Goal: Task Accomplishment & Management: Manage account settings

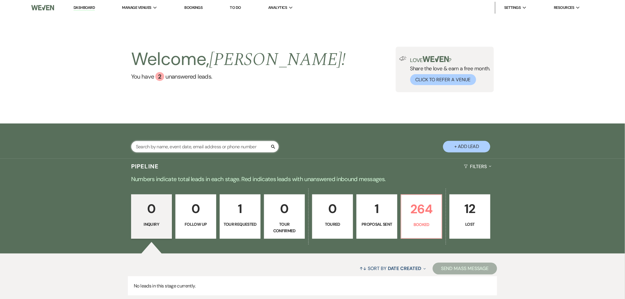
click at [195, 143] on input "text" at bounding box center [205, 147] width 148 height 12
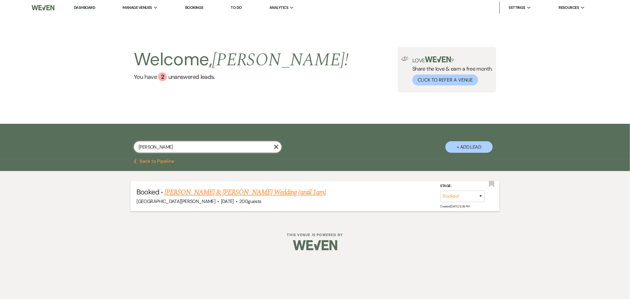
type input "[PERSON_NAME]"
click at [215, 191] on link "[PERSON_NAME] & [PERSON_NAME] Wedding (until 1am)" at bounding box center [245, 192] width 161 height 11
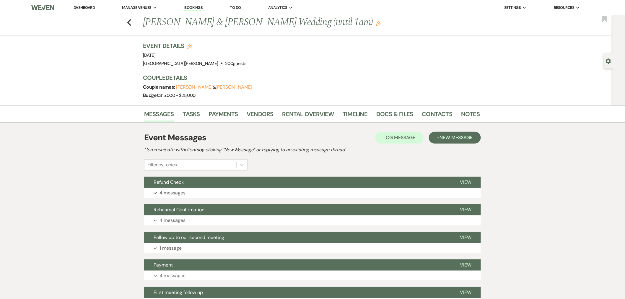
click at [228, 141] on div "Event Messages Log Log Message + New Message" at bounding box center [312, 138] width 337 height 12
click at [468, 116] on link "Notes" at bounding box center [470, 115] width 19 height 13
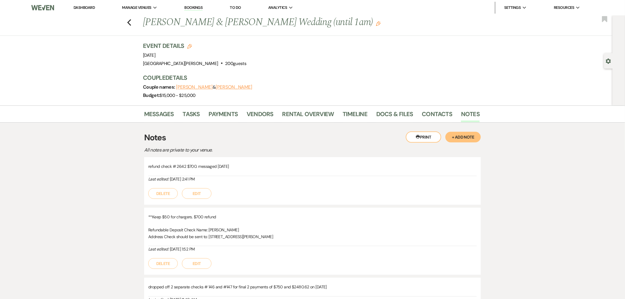
click at [466, 139] on button "+ Add Note" at bounding box center [463, 137] width 35 height 11
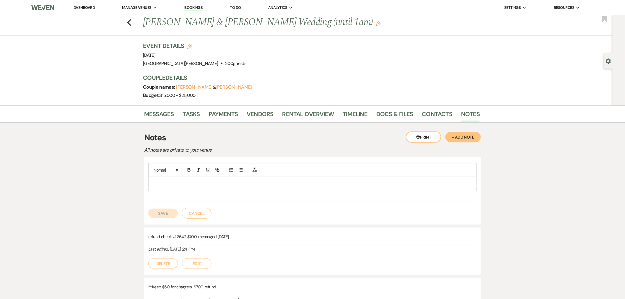
click at [392, 181] on p at bounding box center [312, 184] width 319 height 7
click at [163, 185] on p "picke up [DATE]" at bounding box center [312, 184] width 319 height 7
click at [171, 186] on p "picked up [DATE]" at bounding box center [312, 184] width 319 height 7
click at [170, 211] on button "Save" at bounding box center [163, 213] width 30 height 9
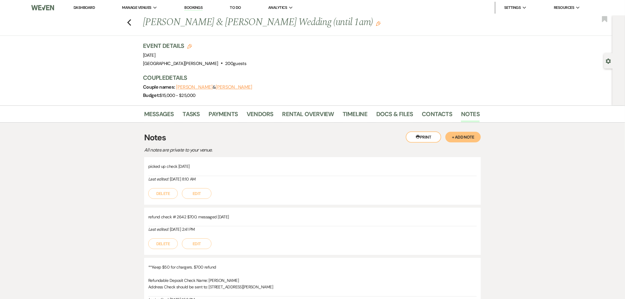
click at [86, 8] on link "Dashboard" at bounding box center [84, 7] width 21 height 5
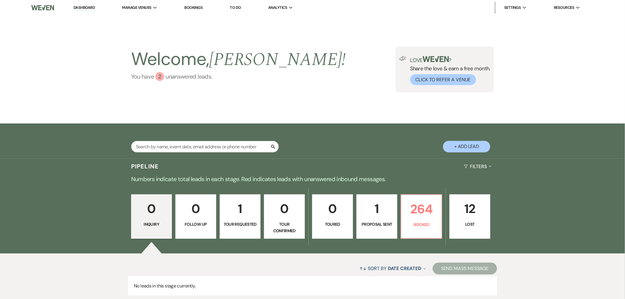
click at [199, 79] on link "You have 2 unanswered lead s ." at bounding box center [238, 76] width 215 height 9
